Goal: Transaction & Acquisition: Purchase product/service

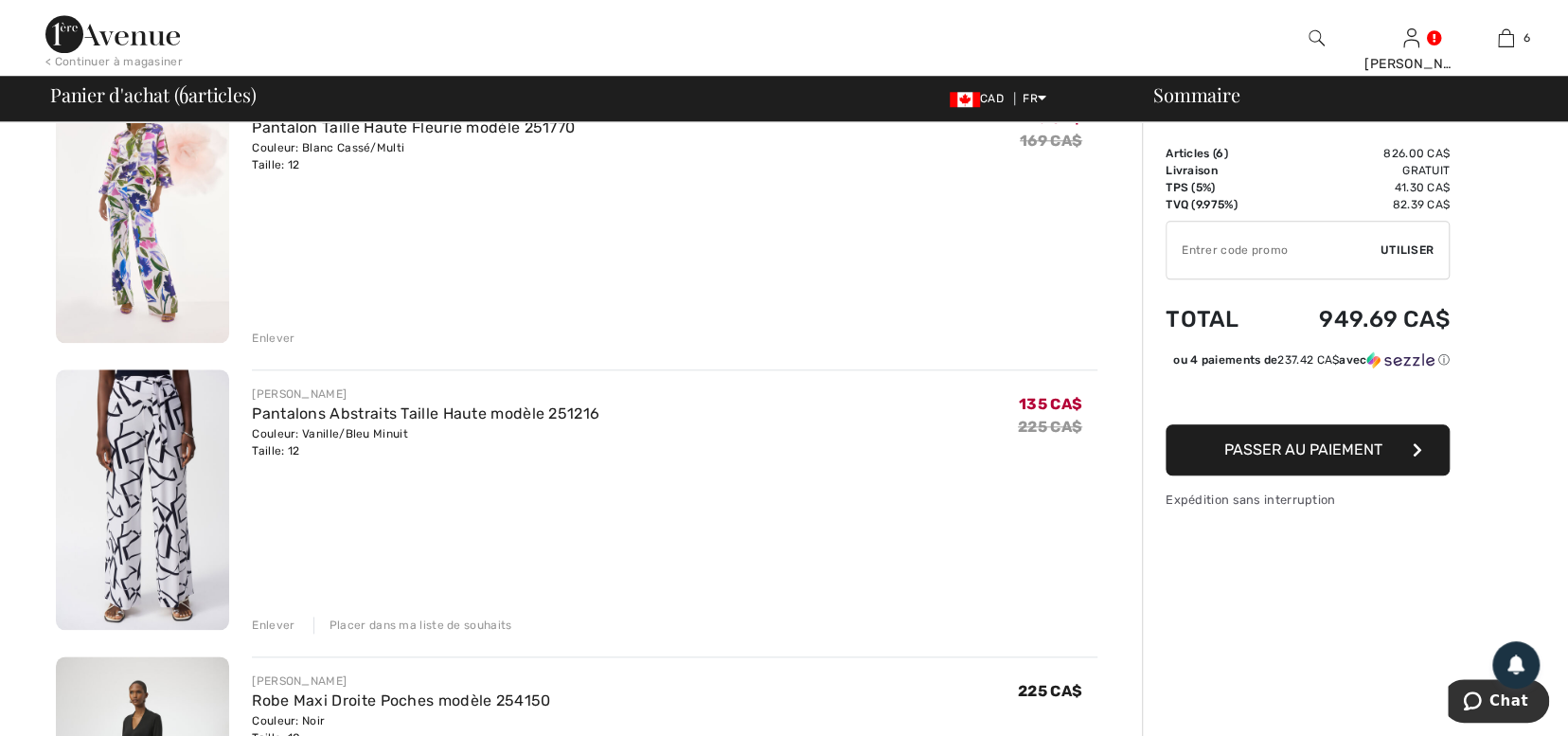
scroll to position [1064, 0]
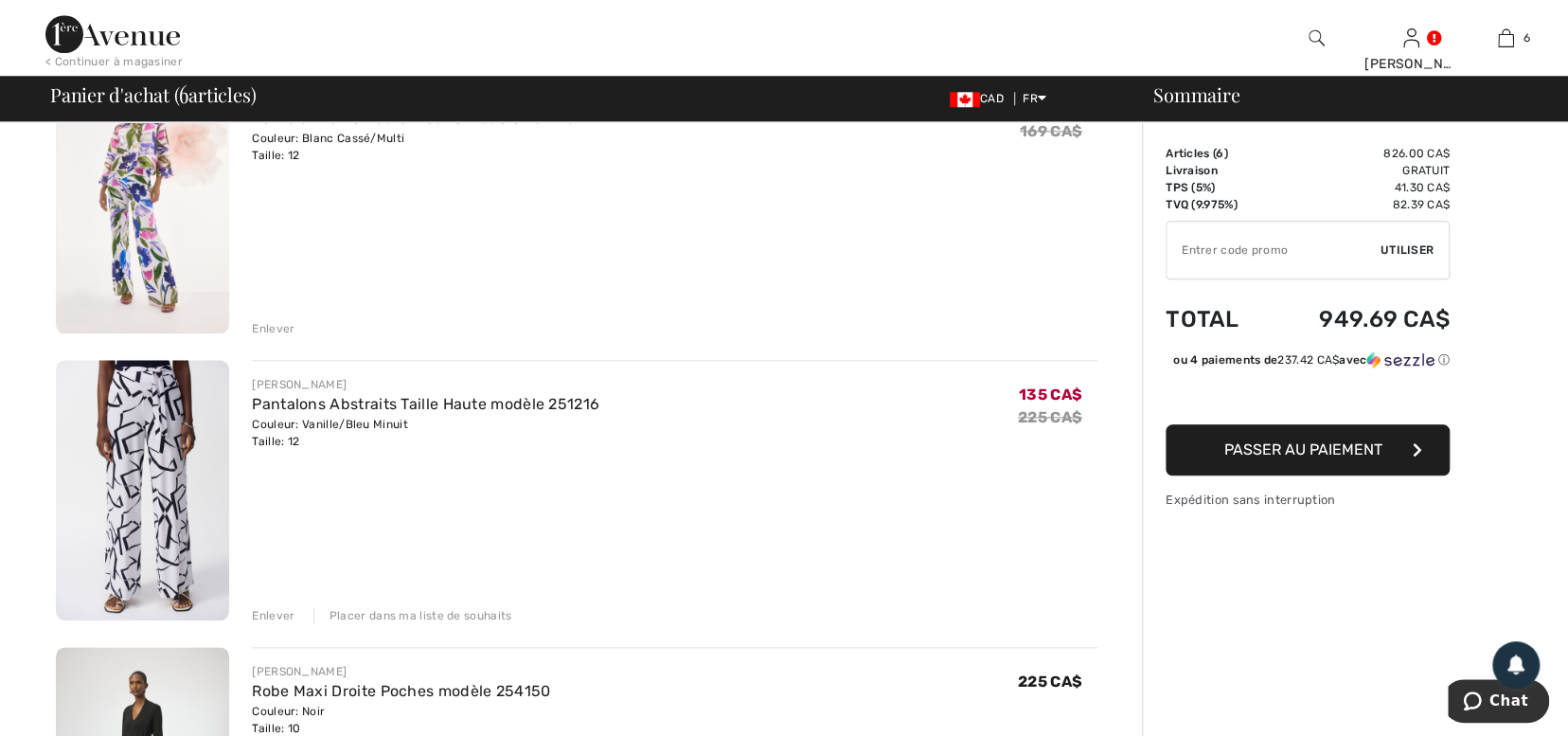
click at [276, 323] on div "Enlever" at bounding box center [273, 329] width 43 height 17
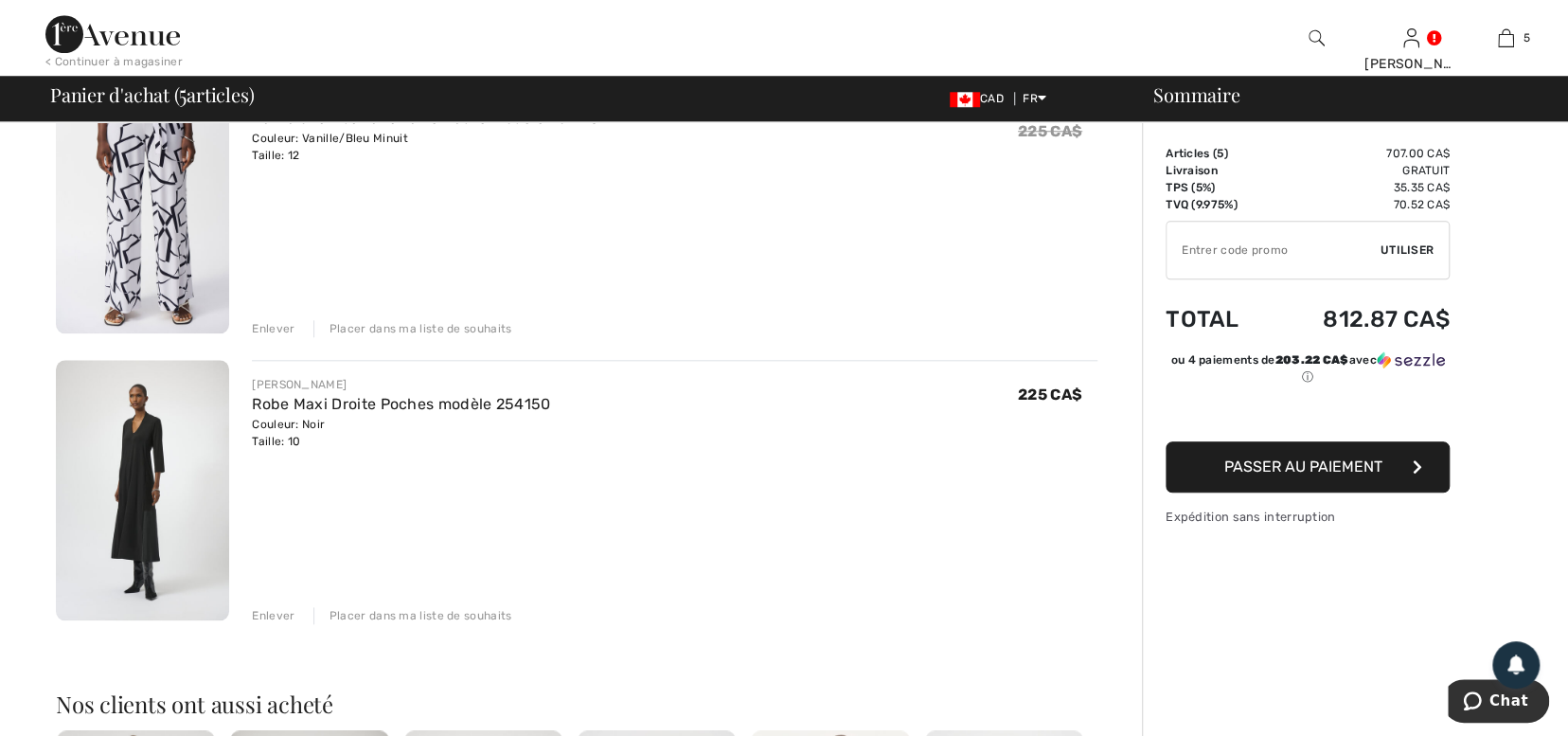
scroll to position [1037, 0]
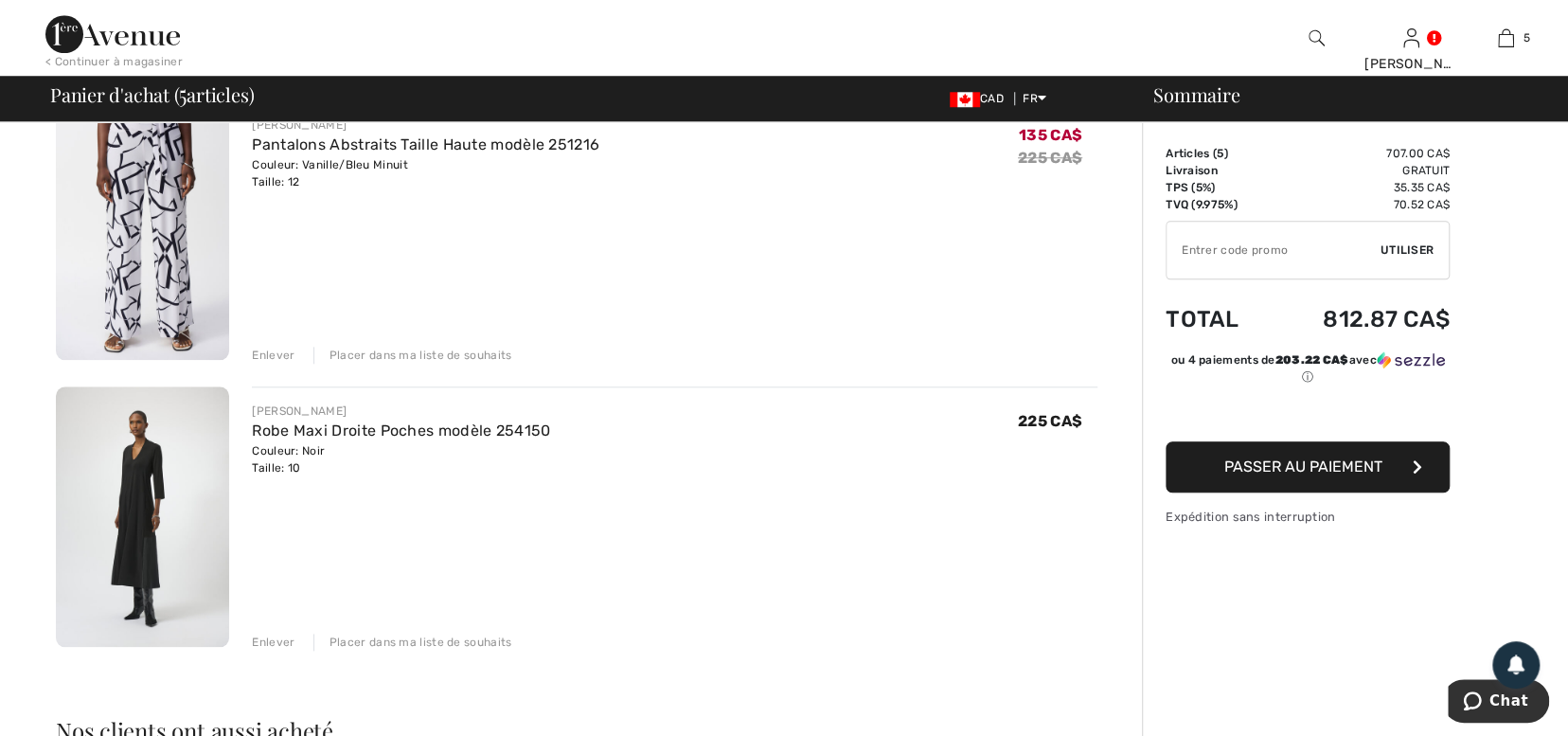
click at [399, 641] on div "Placer dans ma liste de souhaits" at bounding box center [413, 642] width 199 height 17
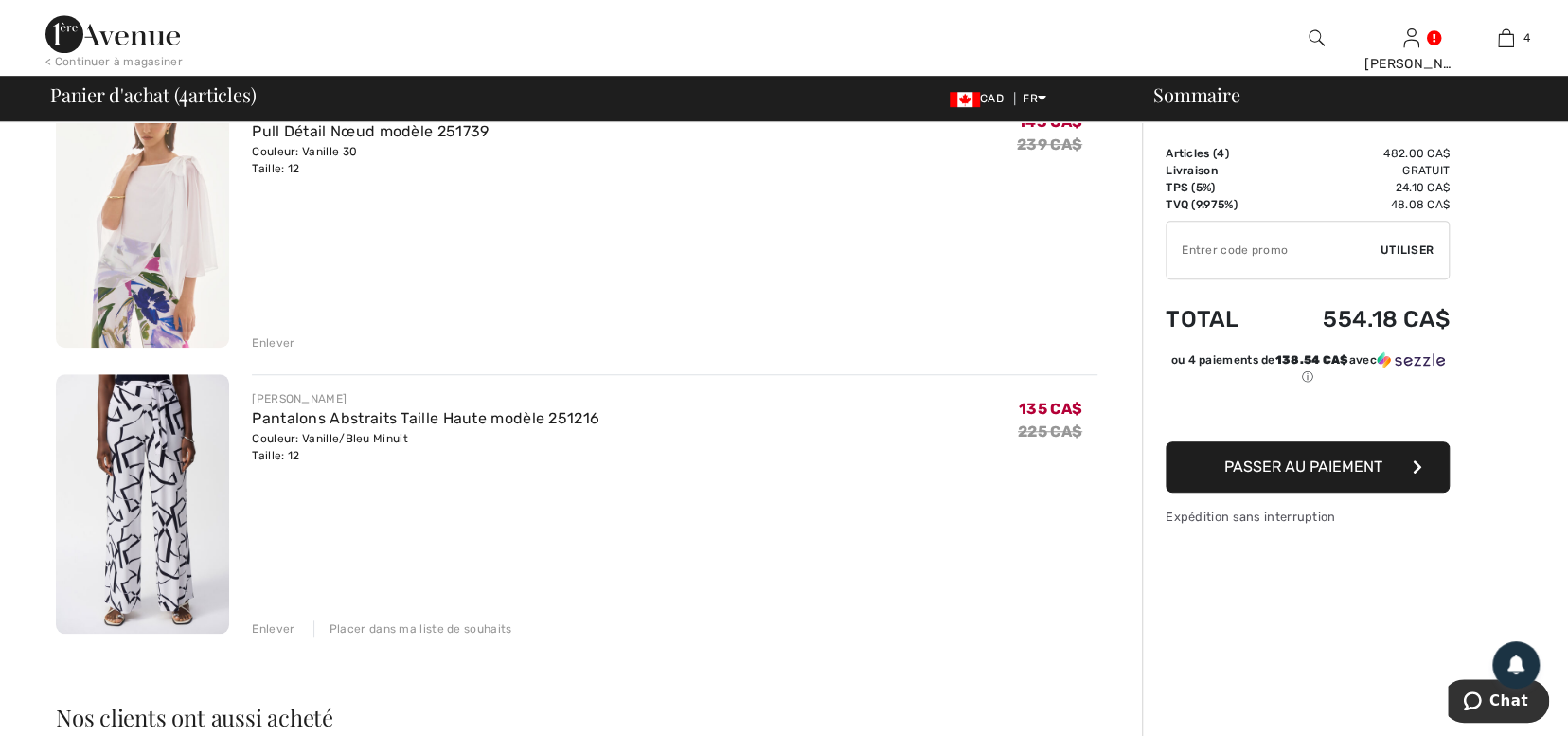
scroll to position [779, 0]
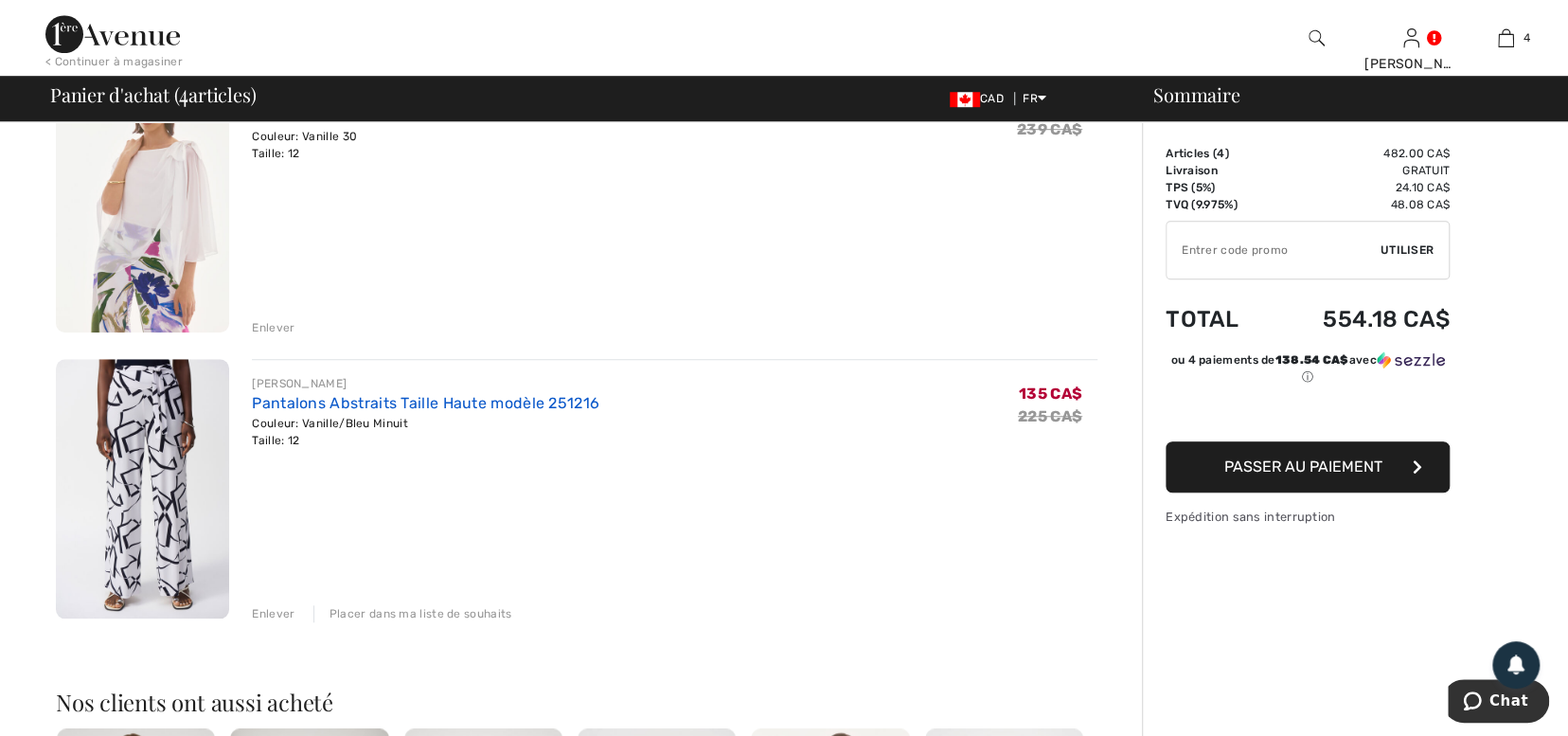
click at [408, 403] on link "Pantalons Abstraits Taille Haute modèle 251216" at bounding box center [425, 403] width 347 height 18
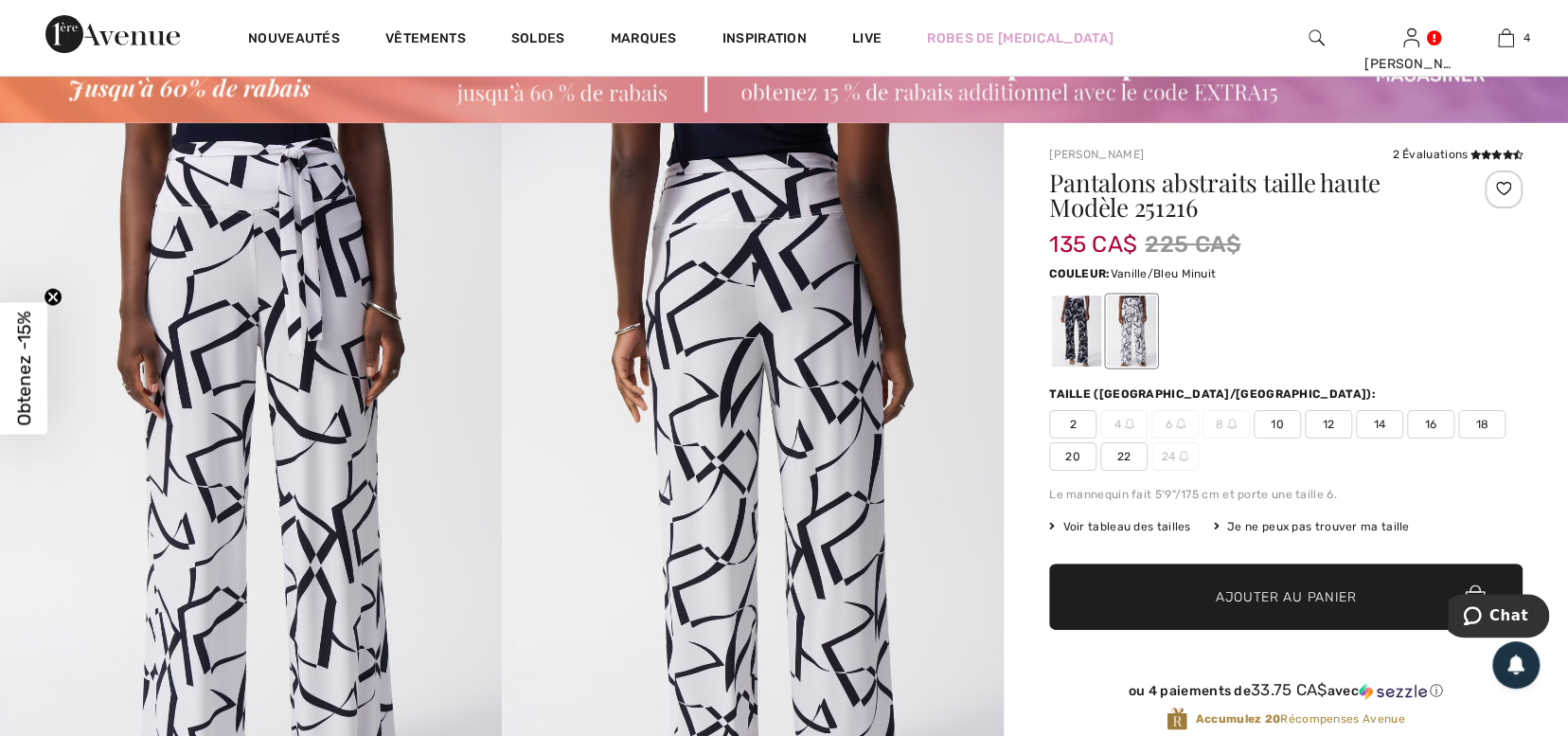
scroll to position [50, 0]
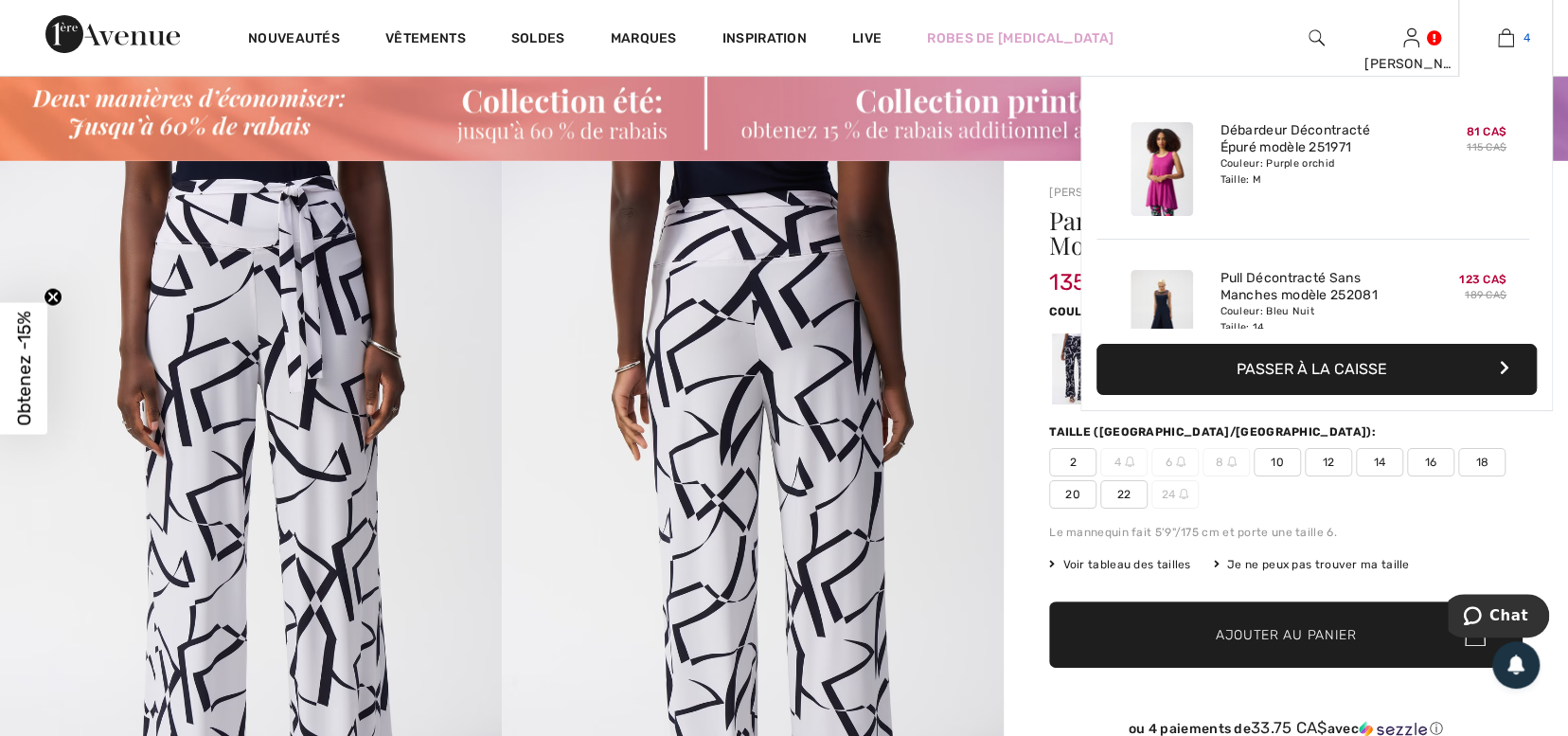
click at [1507, 43] on img at bounding box center [1506, 38] width 16 height 23
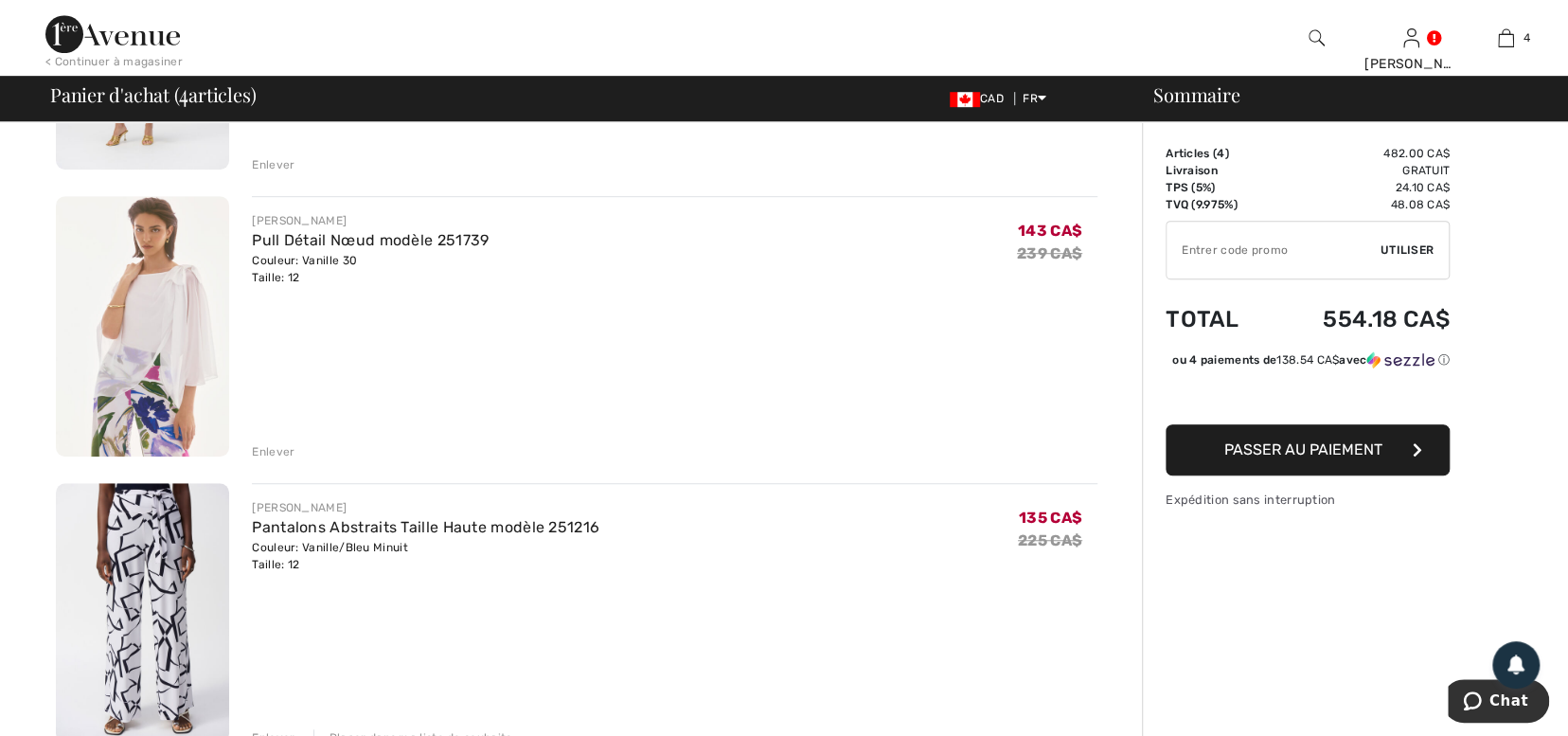
scroll to position [657, 0]
